Goal: Transaction & Acquisition: Purchase product/service

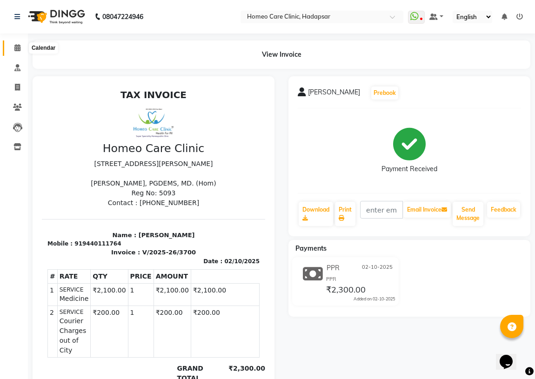
click at [13, 47] on span at bounding box center [17, 48] width 16 height 11
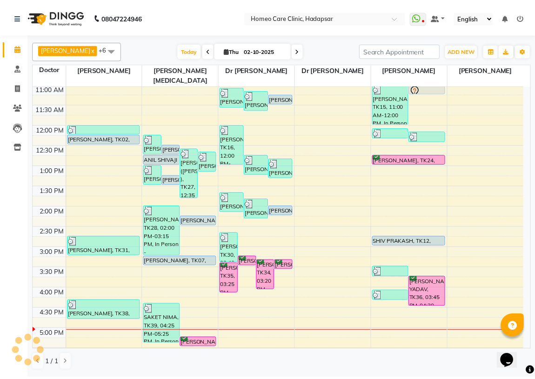
scroll to position [84, 0]
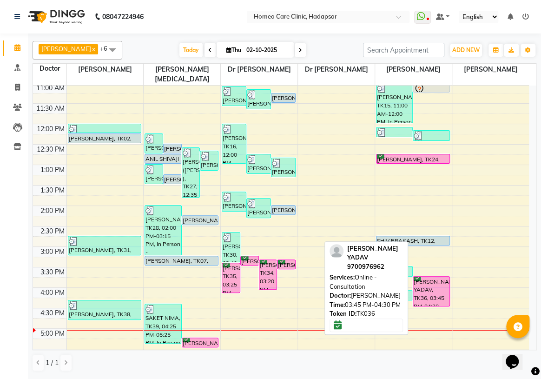
click at [430, 277] on div "[PERSON_NAME] YADAV, TK36, 03:45 PM-04:30 PM, Online - Consultation" at bounding box center [431, 291] width 36 height 29
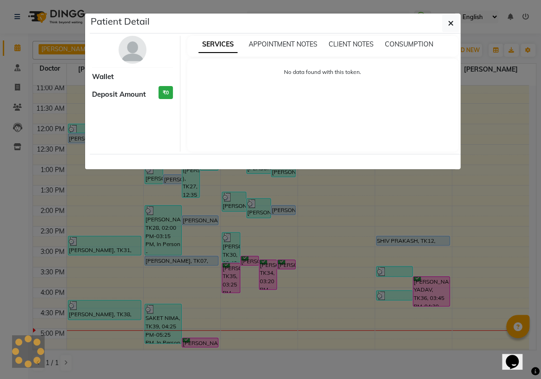
select select "6"
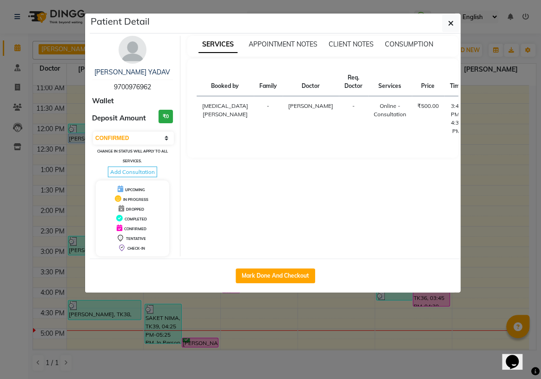
click at [478, 105] on icon at bounding box center [483, 107] width 10 height 11
click at [290, 271] on button "Mark Done And Checkout" at bounding box center [276, 275] width 80 height 15
select select "service"
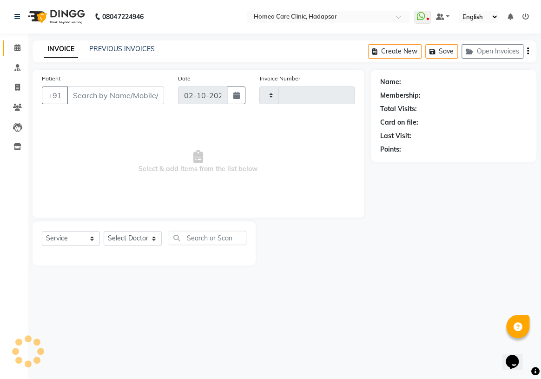
type input "3703"
select select "7485"
type input "9700976962"
select select "70882"
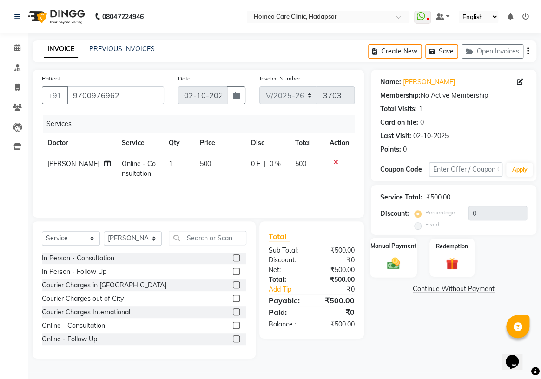
click at [385, 268] on img at bounding box center [393, 263] width 20 height 14
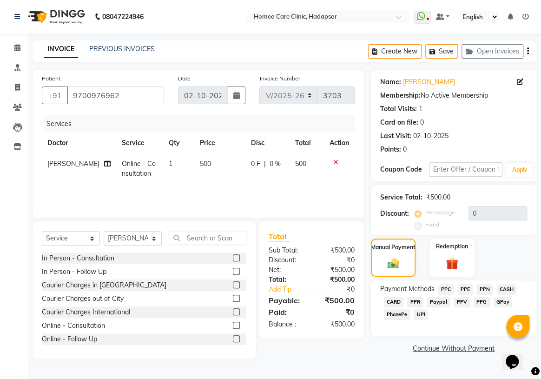
click at [417, 302] on span "PPR" at bounding box center [415, 302] width 16 height 11
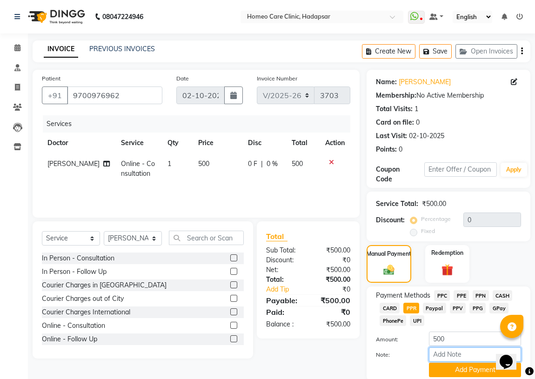
click at [437, 354] on input "Note:" at bounding box center [475, 354] width 92 height 14
type input "PPR"
click at [461, 376] on button "Add Payment" at bounding box center [475, 370] width 92 height 14
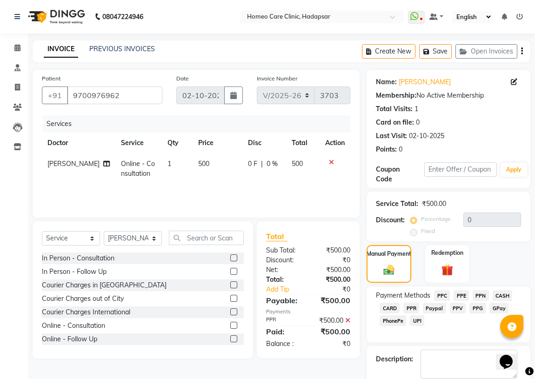
scroll to position [34, 0]
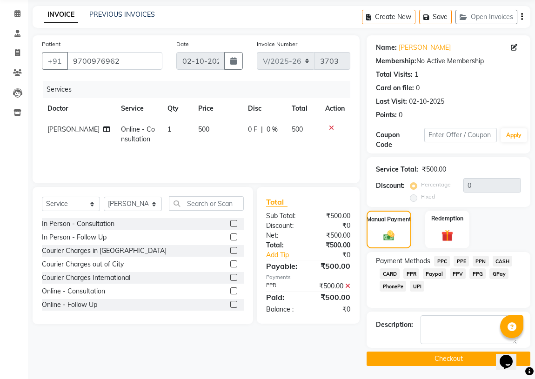
click at [448, 358] on button "Checkout" at bounding box center [448, 358] width 164 height 14
